Goal: Browse casually

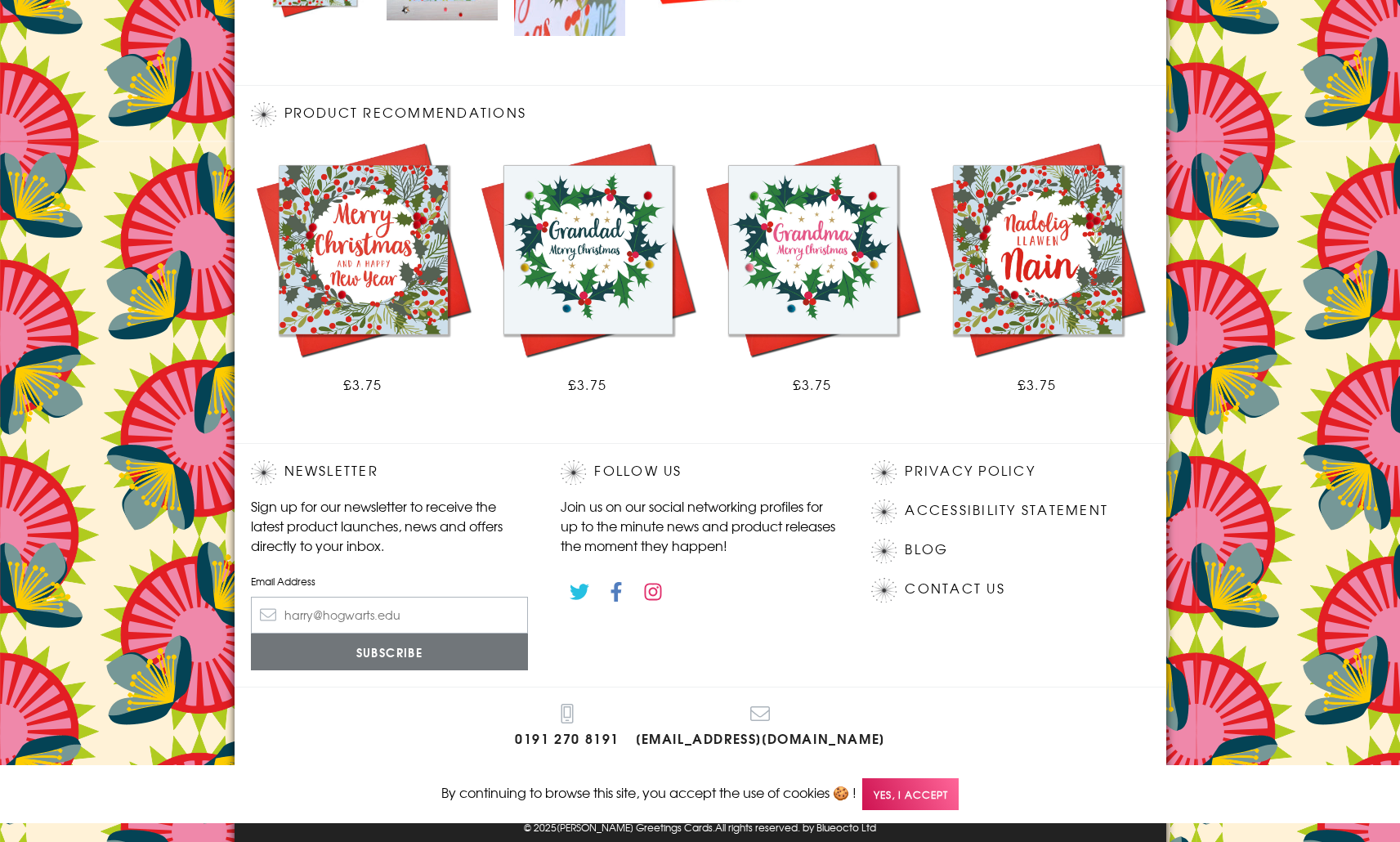
scroll to position [861, 0]
